Goal: Task Accomplishment & Management: Manage account settings

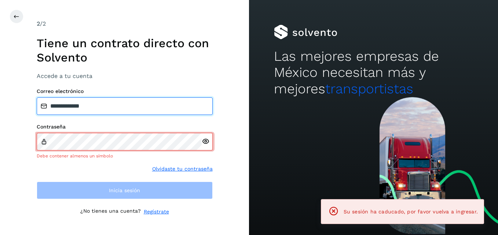
drag, startPoint x: 141, startPoint y: 110, endPoint x: 24, endPoint y: 106, distance: 117.0
click at [24, 106] on div "**********" at bounding box center [124, 117] width 249 height 235
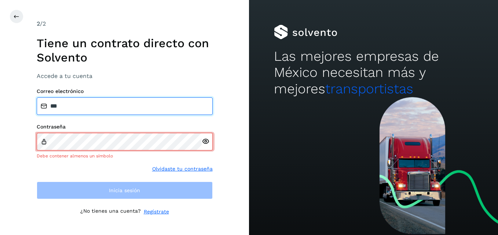
type input "**********"
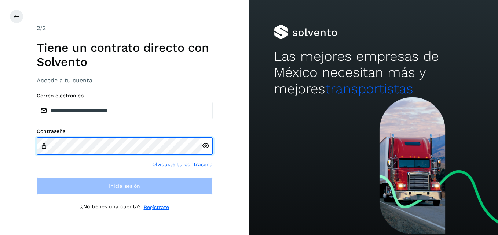
click at [0, 135] on div "**********" at bounding box center [124, 117] width 249 height 235
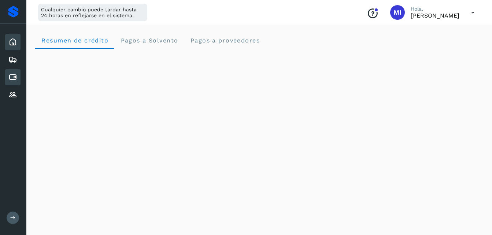
click at [11, 73] on icon at bounding box center [12, 77] width 9 height 9
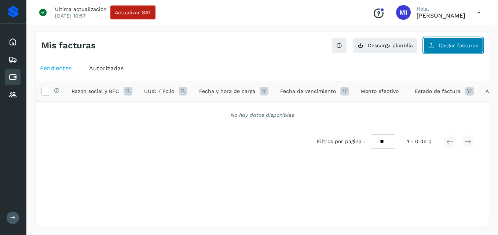
click at [451, 45] on span "Cargar facturas" at bounding box center [458, 45] width 40 height 5
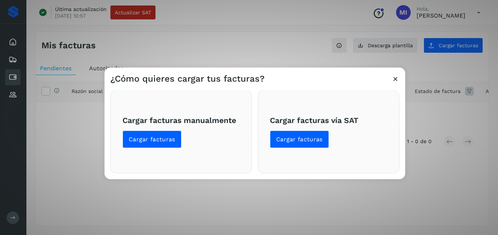
click at [298, 151] on div "Cargar facturas vía SAT Cargar facturas" at bounding box center [328, 132] width 141 height 83
click at [309, 142] on span "Cargar facturas" at bounding box center [299, 140] width 47 height 8
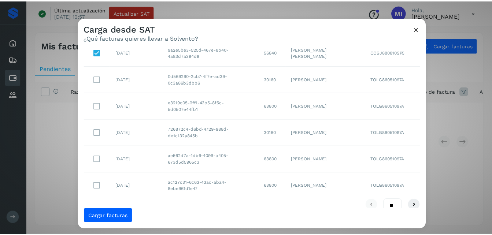
scroll to position [154, 0]
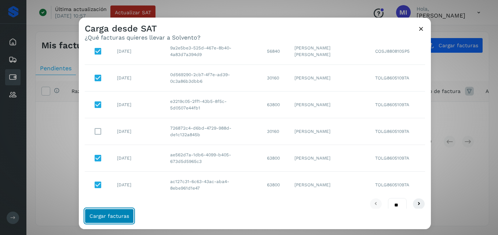
click at [100, 216] on span "Cargar facturas" at bounding box center [109, 216] width 40 height 5
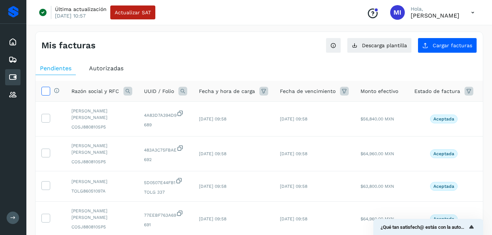
click at [47, 94] on icon at bounding box center [46, 91] width 8 height 8
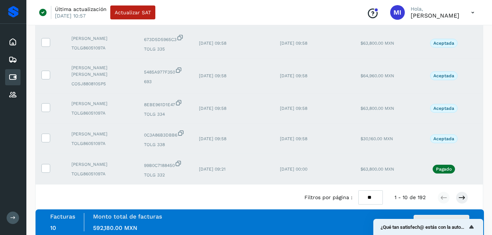
scroll to position [280, 0]
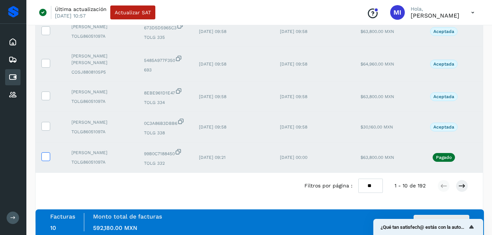
click at [50, 153] on label at bounding box center [45, 156] width 9 height 9
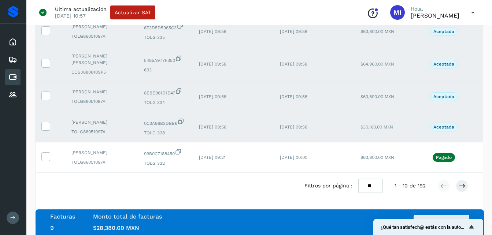
scroll to position [283, 0]
click at [461, 217] on button "Autorizar facturas" at bounding box center [442, 222] width 56 height 15
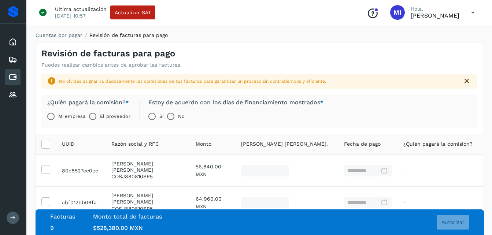
click at [60, 115] on label "Mi empresa" at bounding box center [71, 116] width 27 height 15
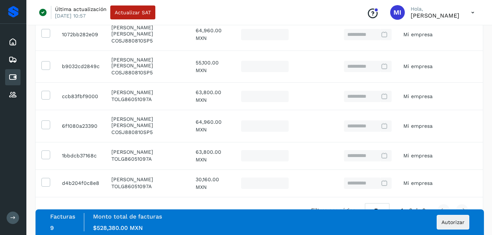
scroll to position [237, 0]
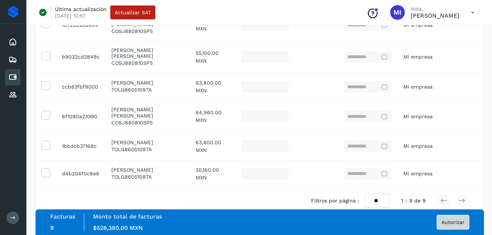
click at [453, 222] on span "Autorizar" at bounding box center [453, 222] width 23 height 5
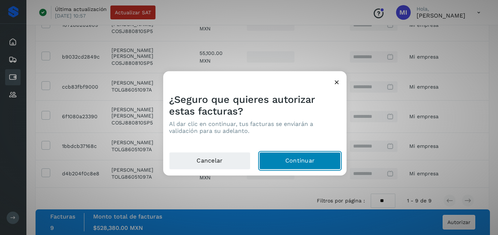
click at [313, 157] on button "Continuar" at bounding box center [299, 161] width 81 height 18
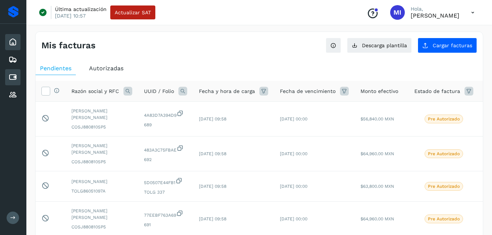
click at [14, 46] on icon at bounding box center [12, 42] width 9 height 9
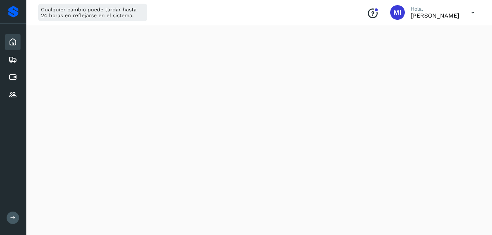
scroll to position [117, 0]
